Goal: Check status: Check status

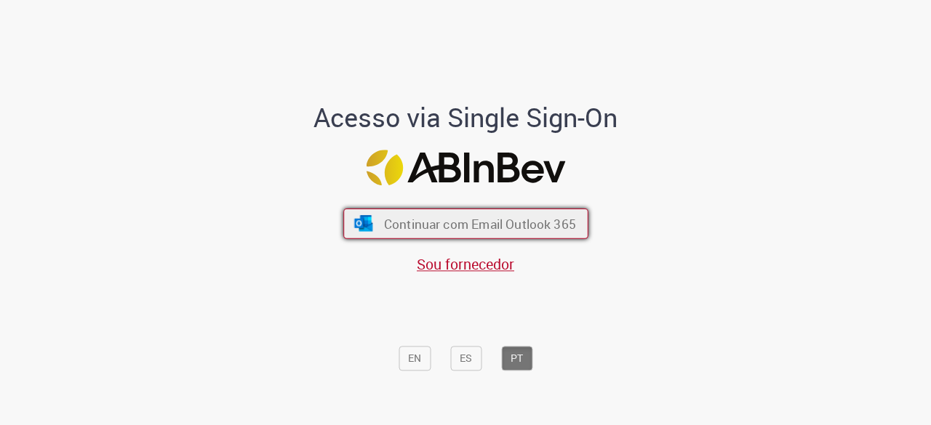
click at [415, 225] on span "Continuar com Email Outlook 365" at bounding box center [479, 224] width 192 height 17
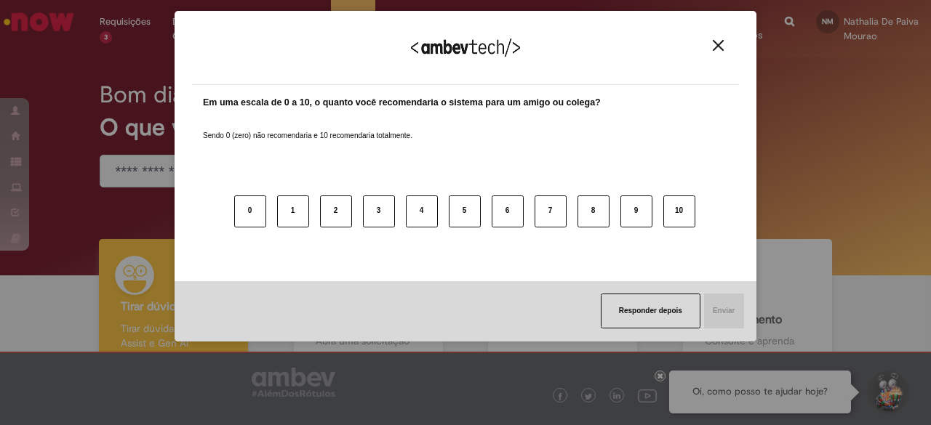
click at [727, 49] on div "Agradecemos seu feedback!" at bounding box center [465, 56] width 547 height 57
click at [726, 49] on button "Close" at bounding box center [718, 45] width 20 height 12
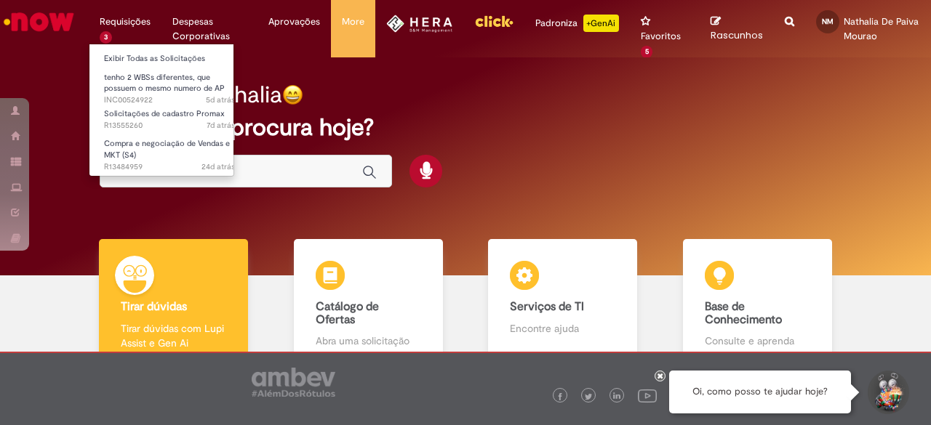
click at [125, 25] on li "Requisições 3 Exibir Todas as Solicitações tenho 2 WBSs diferentes, que possuem…" at bounding box center [125, 22] width 73 height 44
click at [129, 55] on link "Exibir Todas as Solicitações" at bounding box center [169, 59] width 160 height 16
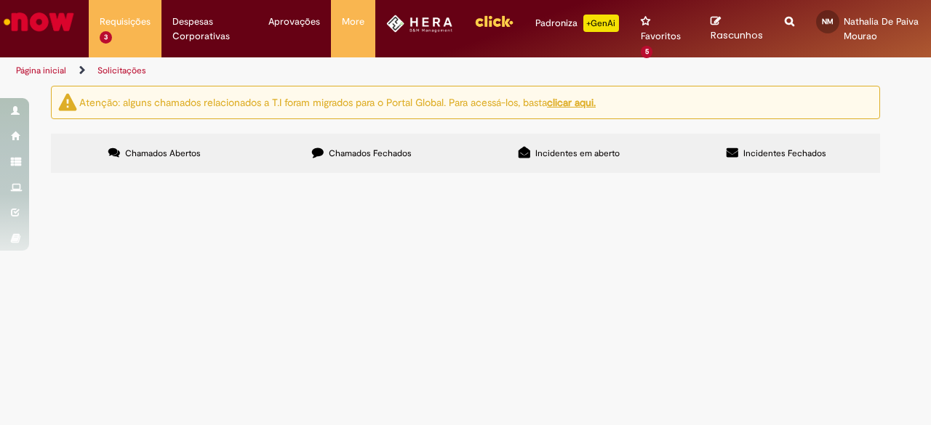
click at [0, 0] on span "Compra e negociação de Vendas e MKT (S4)" at bounding box center [0, 0] width 0 height 0
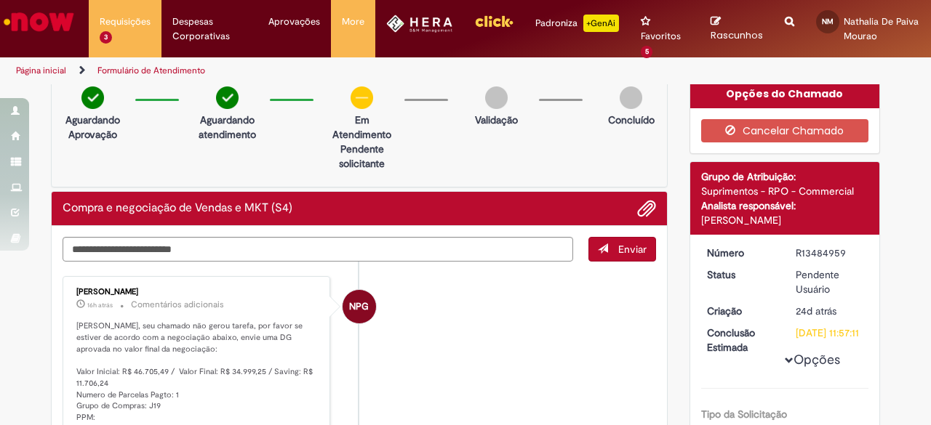
scroll to position [119, 0]
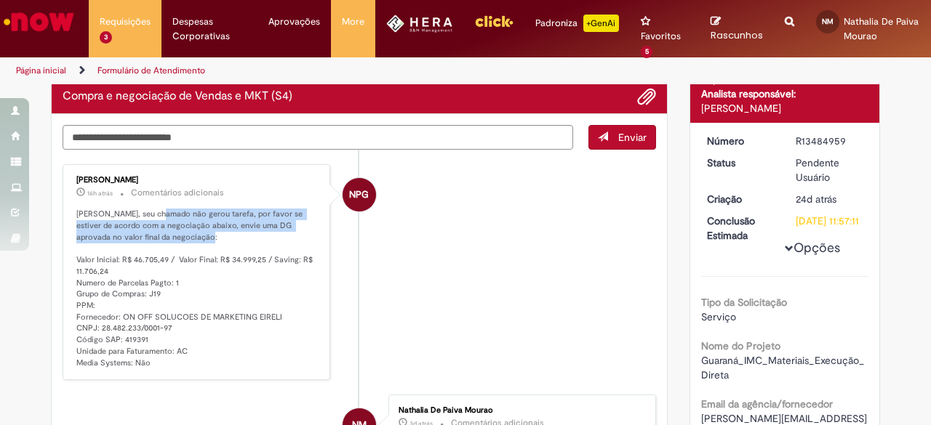
drag, startPoint x: 145, startPoint y: 211, endPoint x: 251, endPoint y: 235, distance: 108.9
click at [251, 235] on p "[PERSON_NAME], seu chamado não gerou tarefa, por favor se estiver de acordo com…" at bounding box center [197, 289] width 242 height 160
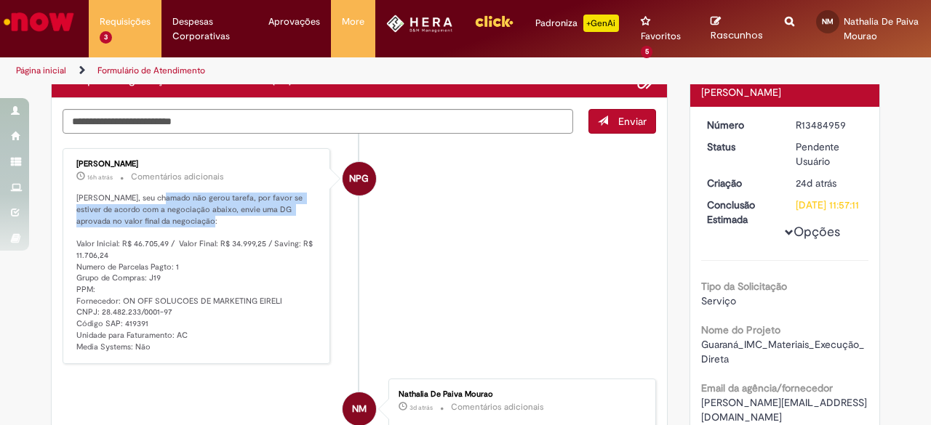
scroll to position [138, 0]
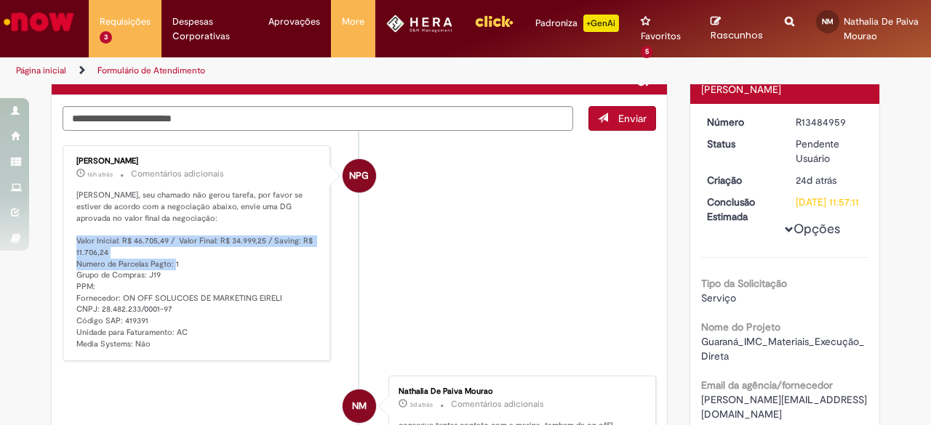
drag, startPoint x: 76, startPoint y: 239, endPoint x: 316, endPoint y: 261, distance: 241.7
click at [316, 261] on div "[PERSON_NAME] 16h atrás 16 horas atrás Comentários adicionais [PERSON_NAME], se…" at bounding box center [196, 253] width 259 height 207
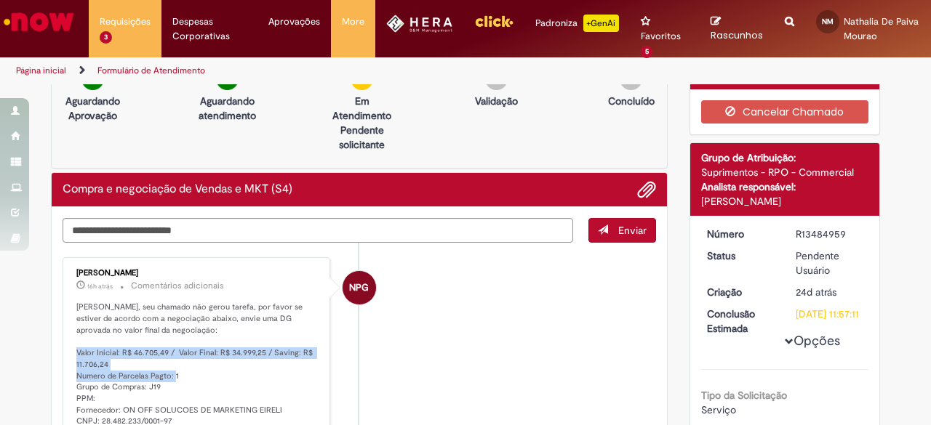
scroll to position [23, 0]
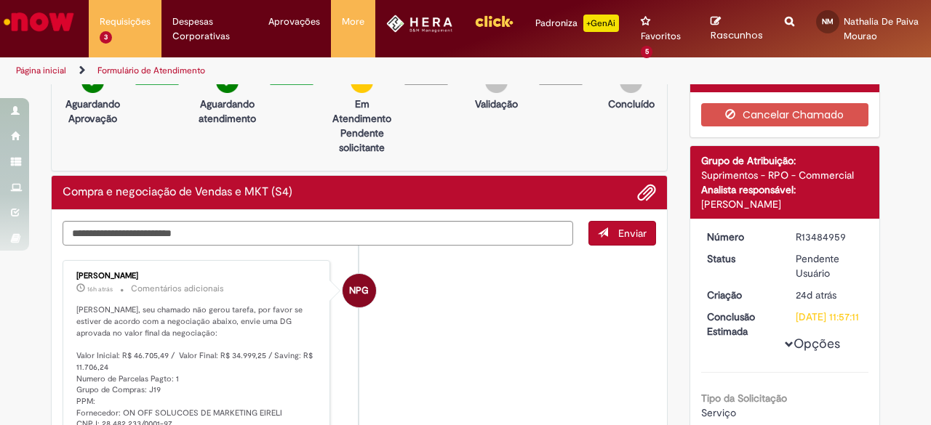
click at [256, 146] on div "Aguardando Aprovação Aguardando atendimento Em Atendimento Clique para exibir P…" at bounding box center [359, 117] width 617 height 109
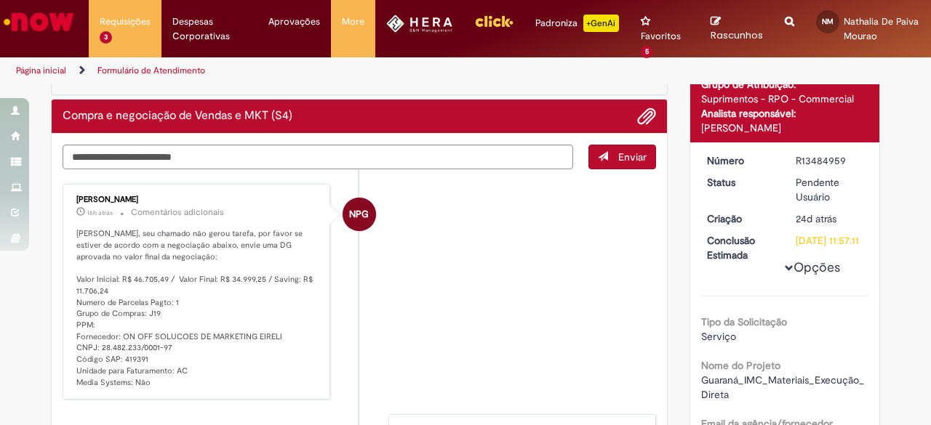
scroll to position [99, 0]
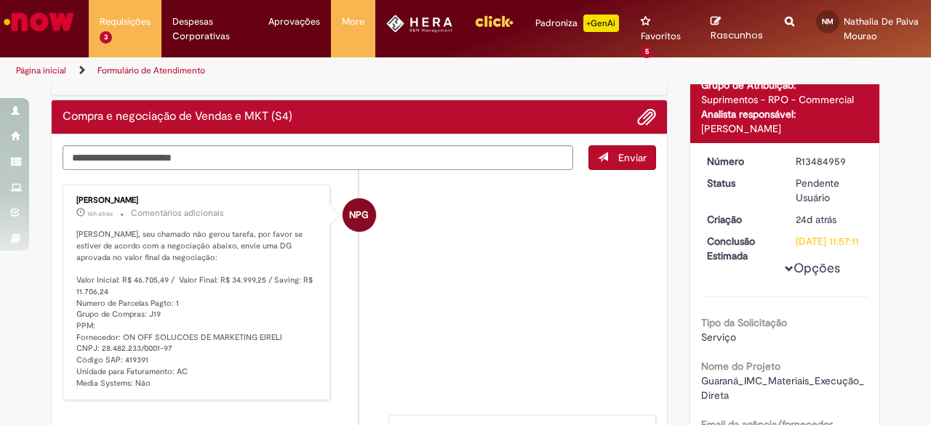
click at [212, 246] on p "[PERSON_NAME], seu chamado não gerou tarefa, por favor se estiver de acordo com…" at bounding box center [197, 309] width 242 height 160
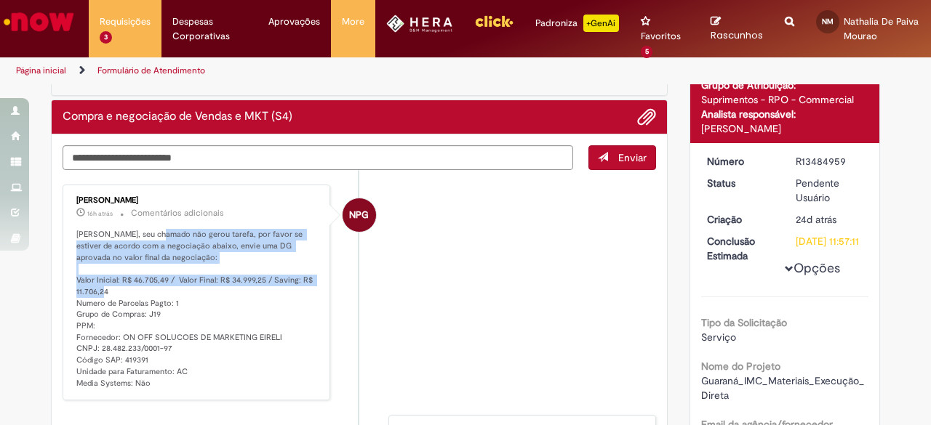
drag, startPoint x: 144, startPoint y: 227, endPoint x: 220, endPoint y: 287, distance: 96.3
click at [220, 287] on p "[PERSON_NAME], seu chamado não gerou tarefa, por favor se estiver de acordo com…" at bounding box center [197, 309] width 242 height 160
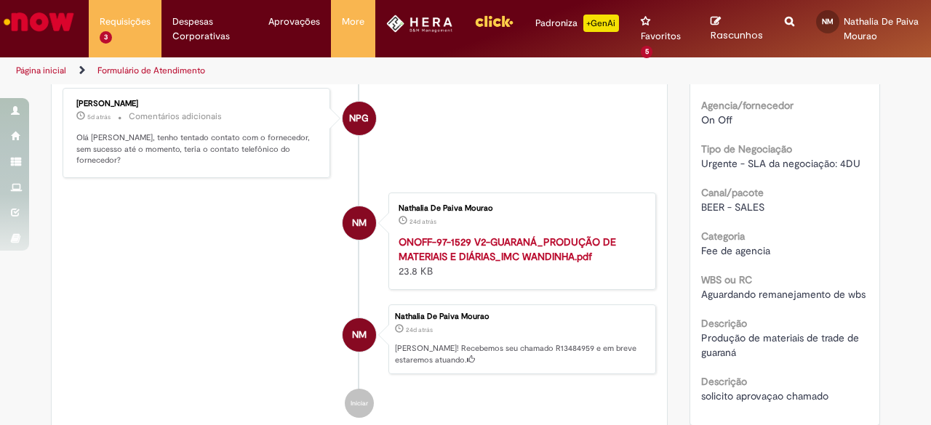
scroll to position [521, 0]
